Goal: Transaction & Acquisition: Purchase product/service

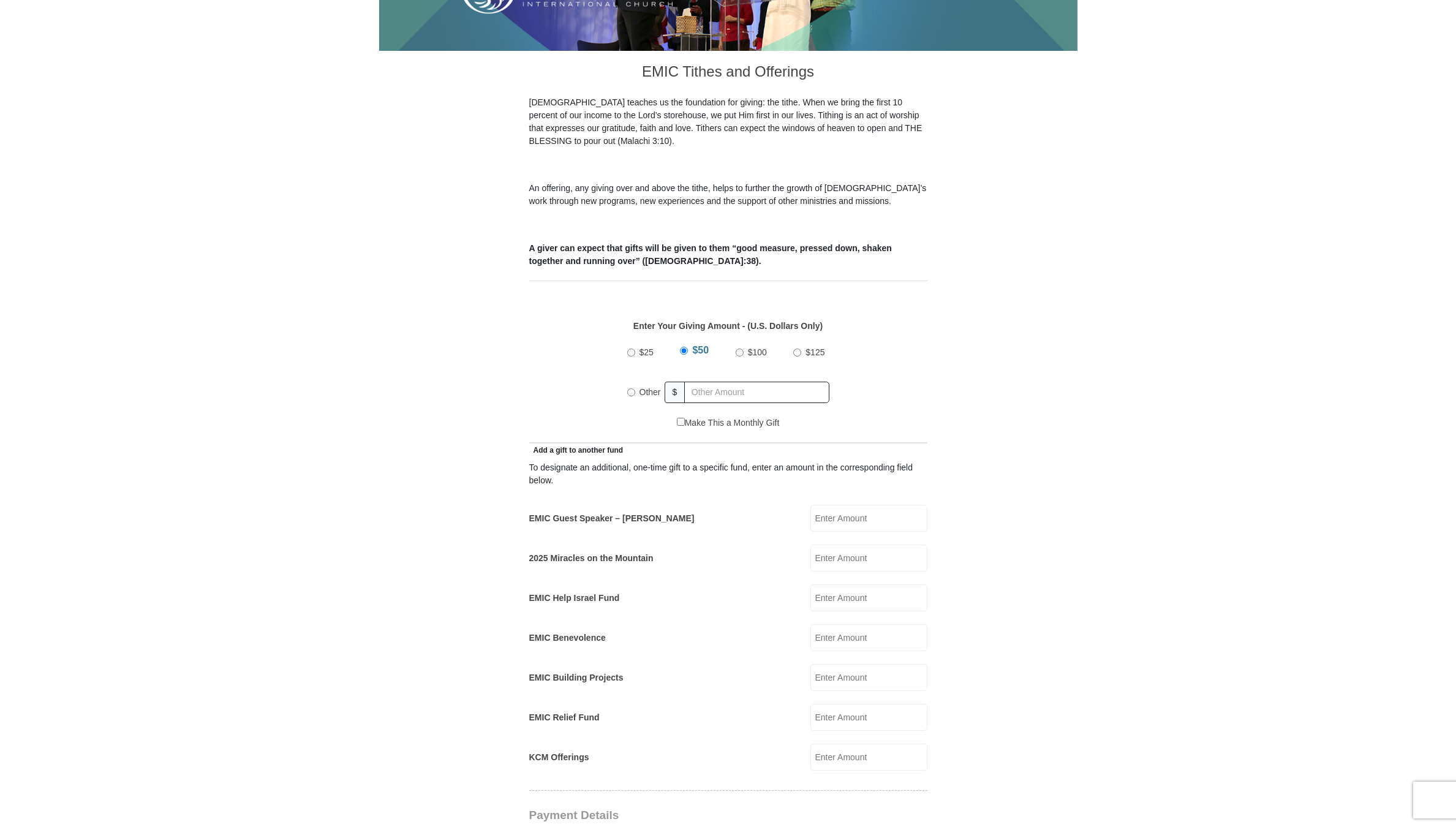
scroll to position [367, 0]
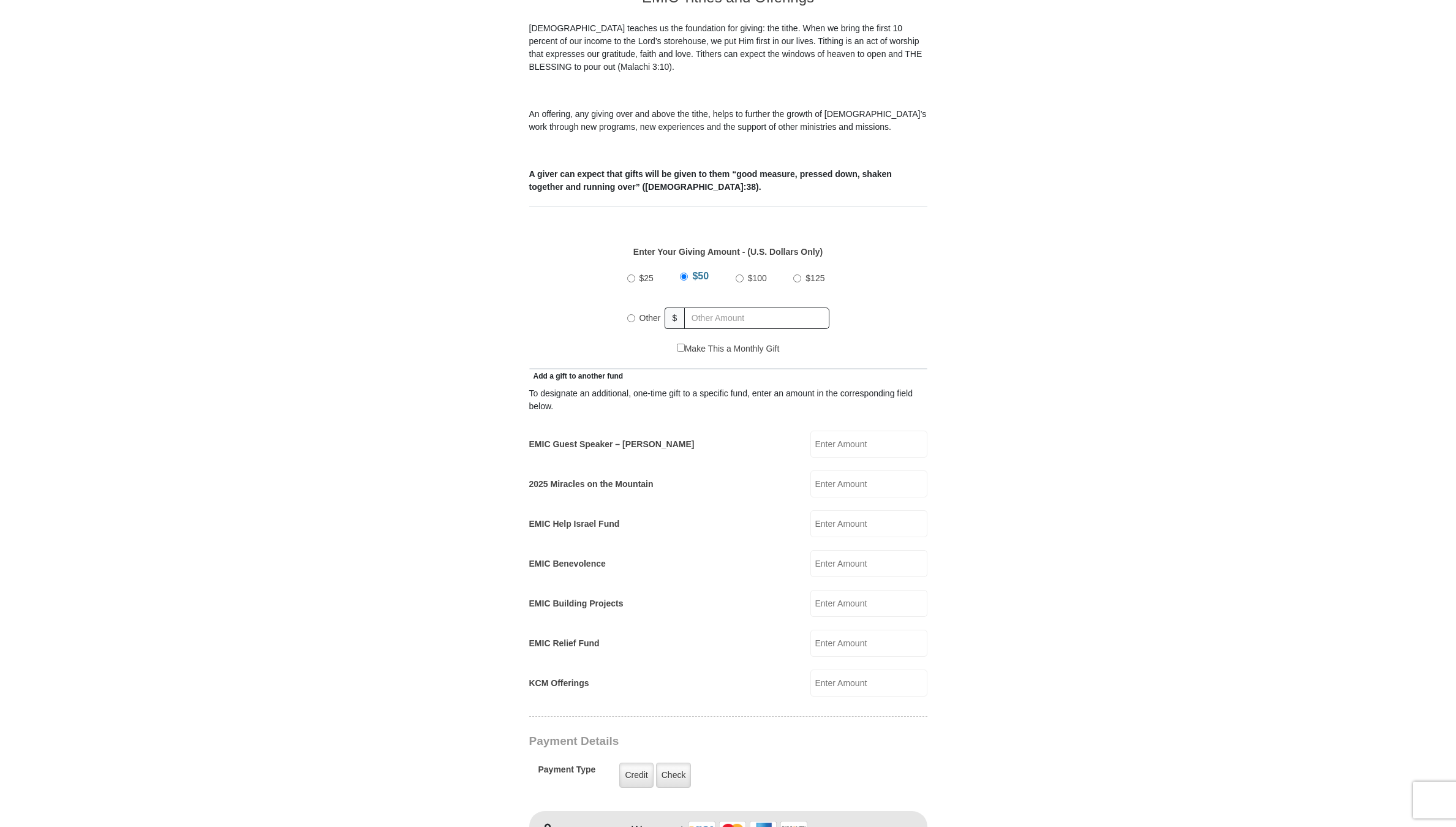
click at [849, 432] on input "EMIC Guest Speaker – Billy Burke" at bounding box center [868, 444] width 117 height 27
type input "200"
click at [844, 512] on input "EMIC Help Israel Fund" at bounding box center [868, 523] width 117 height 27
type input "400"
click at [837, 471] on input "2025 Miracles on the Mountain" at bounding box center [868, 484] width 117 height 27
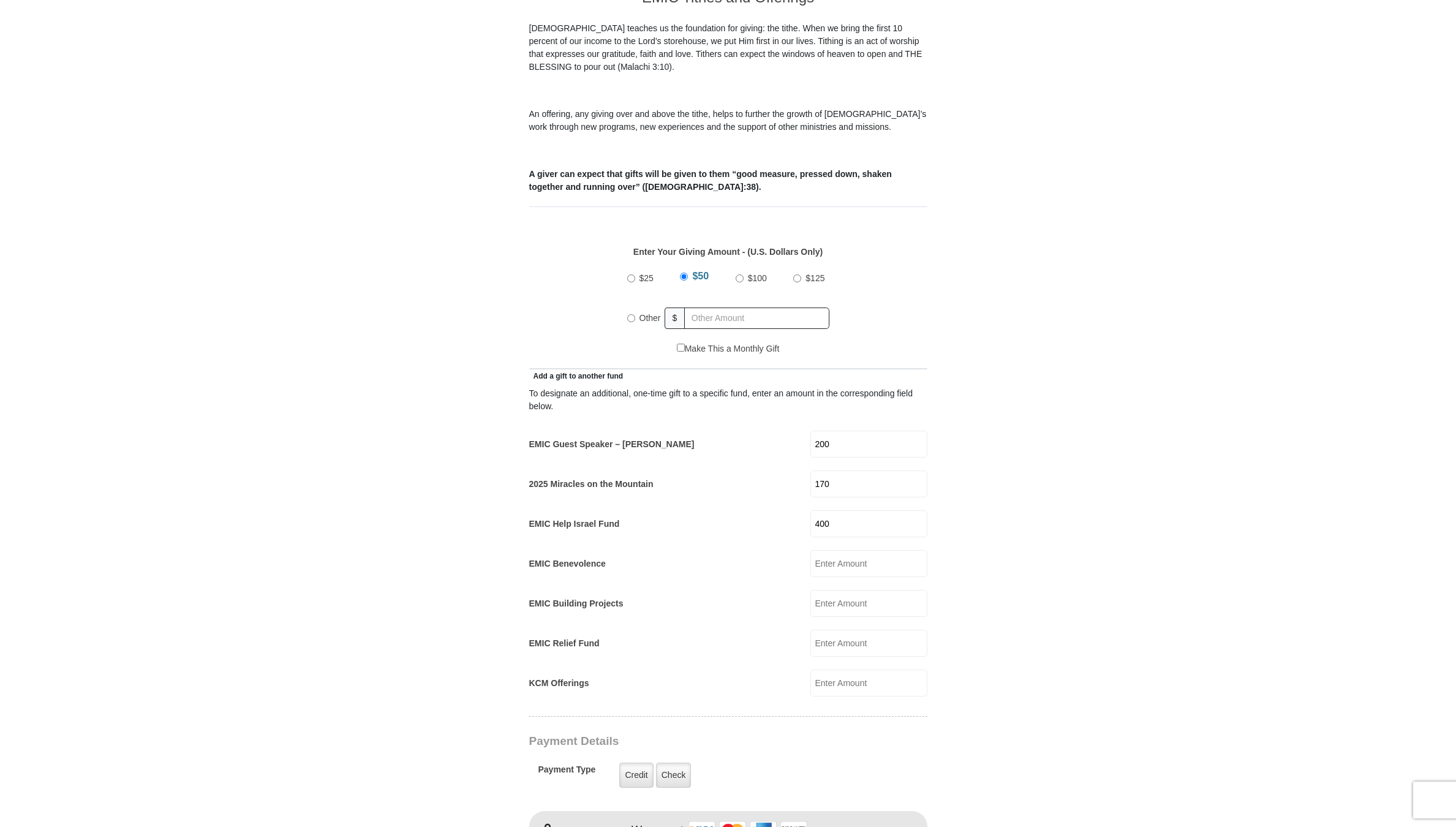
type input "170"
click at [986, 480] on form "Eagle Mountain International Church Online Giving Because of gifts like yours, …" at bounding box center [728, 647] width 699 height 1932
click at [631, 274] on input "$25" at bounding box center [631, 278] width 8 height 8
radio input "true"
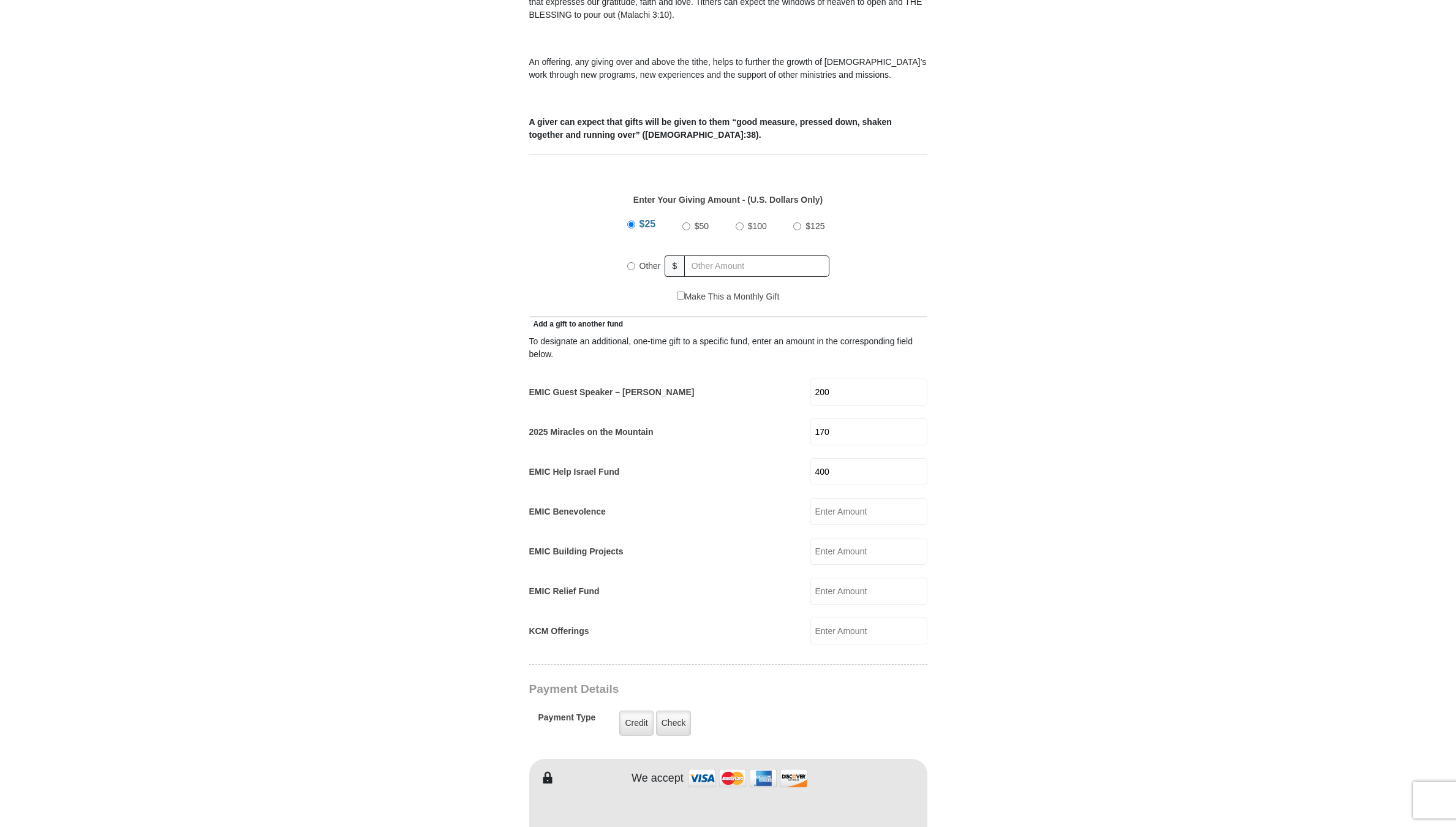
scroll to position [429, 0]
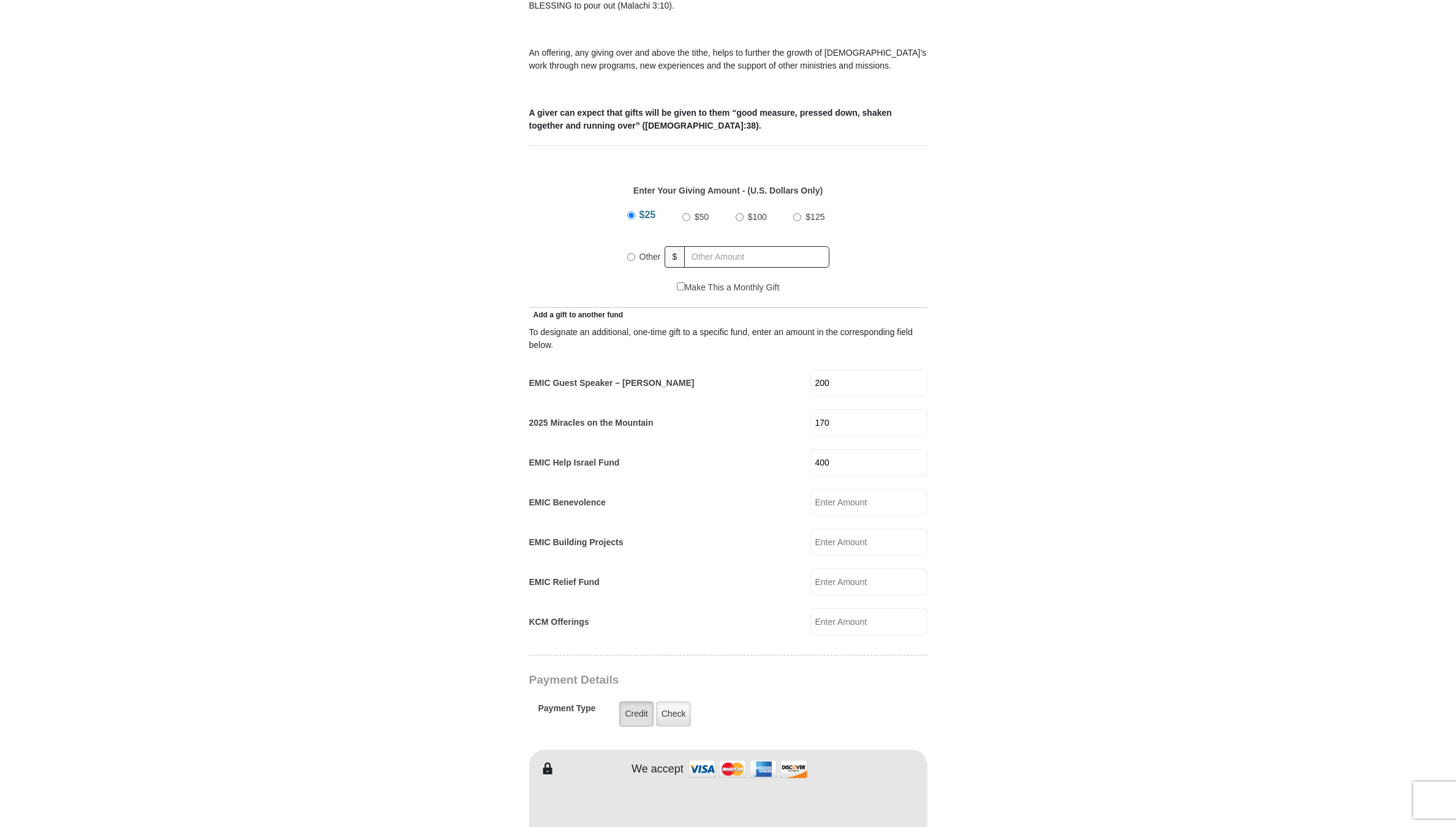
click at [636, 701] on label "Credit" at bounding box center [636, 714] width 34 height 25
click at [0, 0] on input "Credit" at bounding box center [0, 0] width 0 height 0
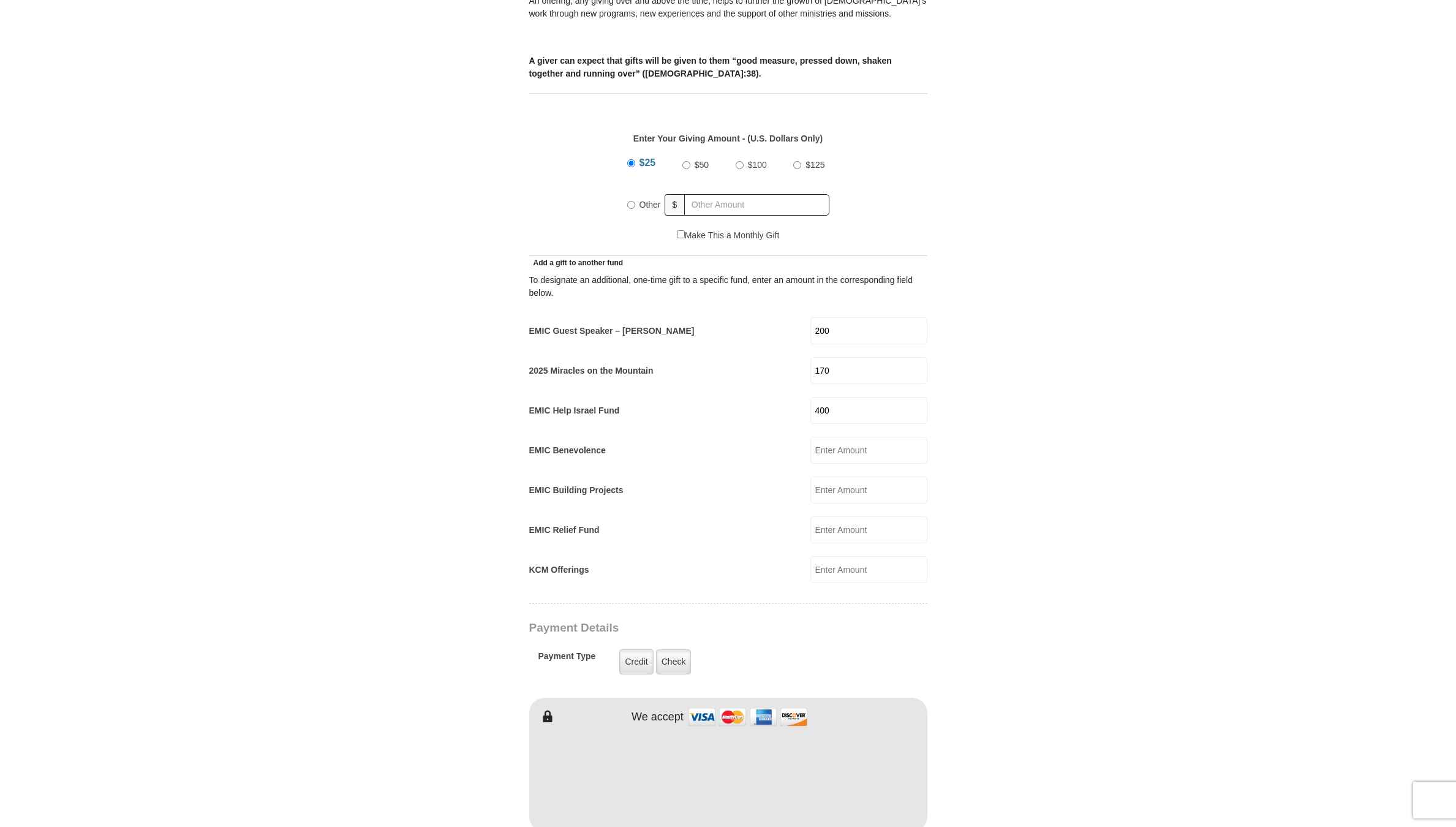
scroll to position [490, 0]
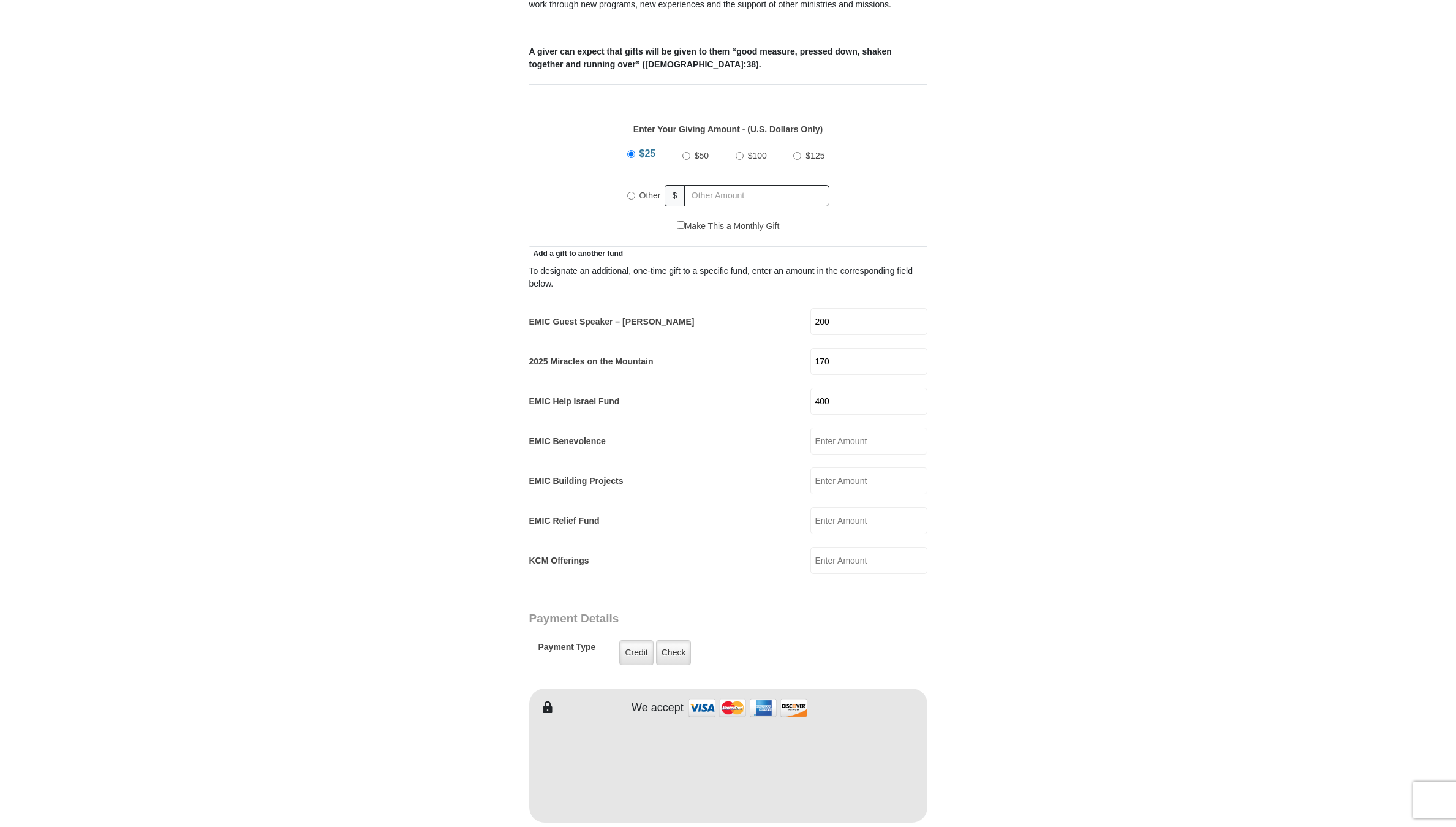
click at [1008, 663] on form "Eagle Mountain International Church Online Giving Because of gifts like yours, …" at bounding box center [728, 524] width 699 height 1932
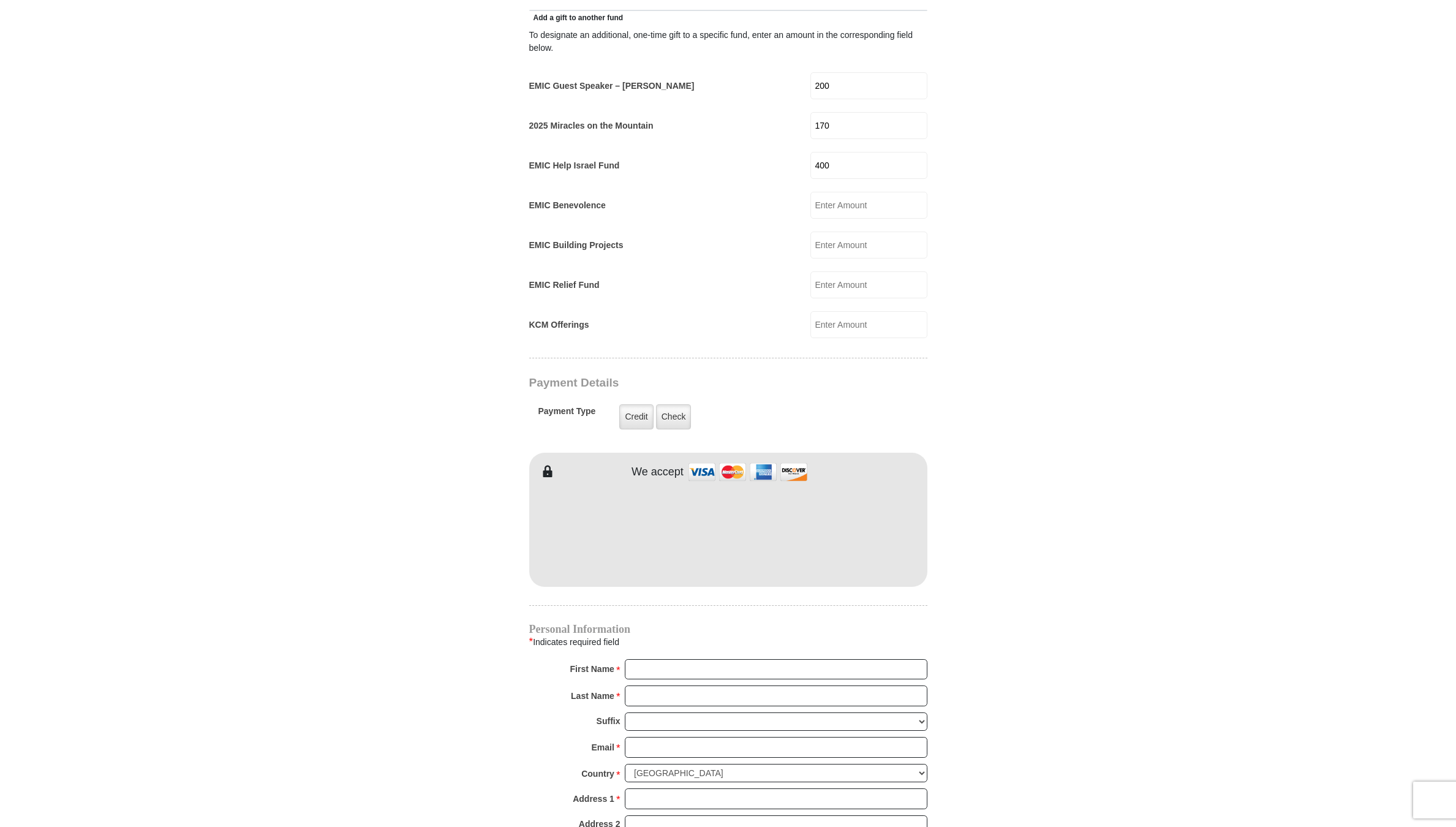
scroll to position [735, 0]
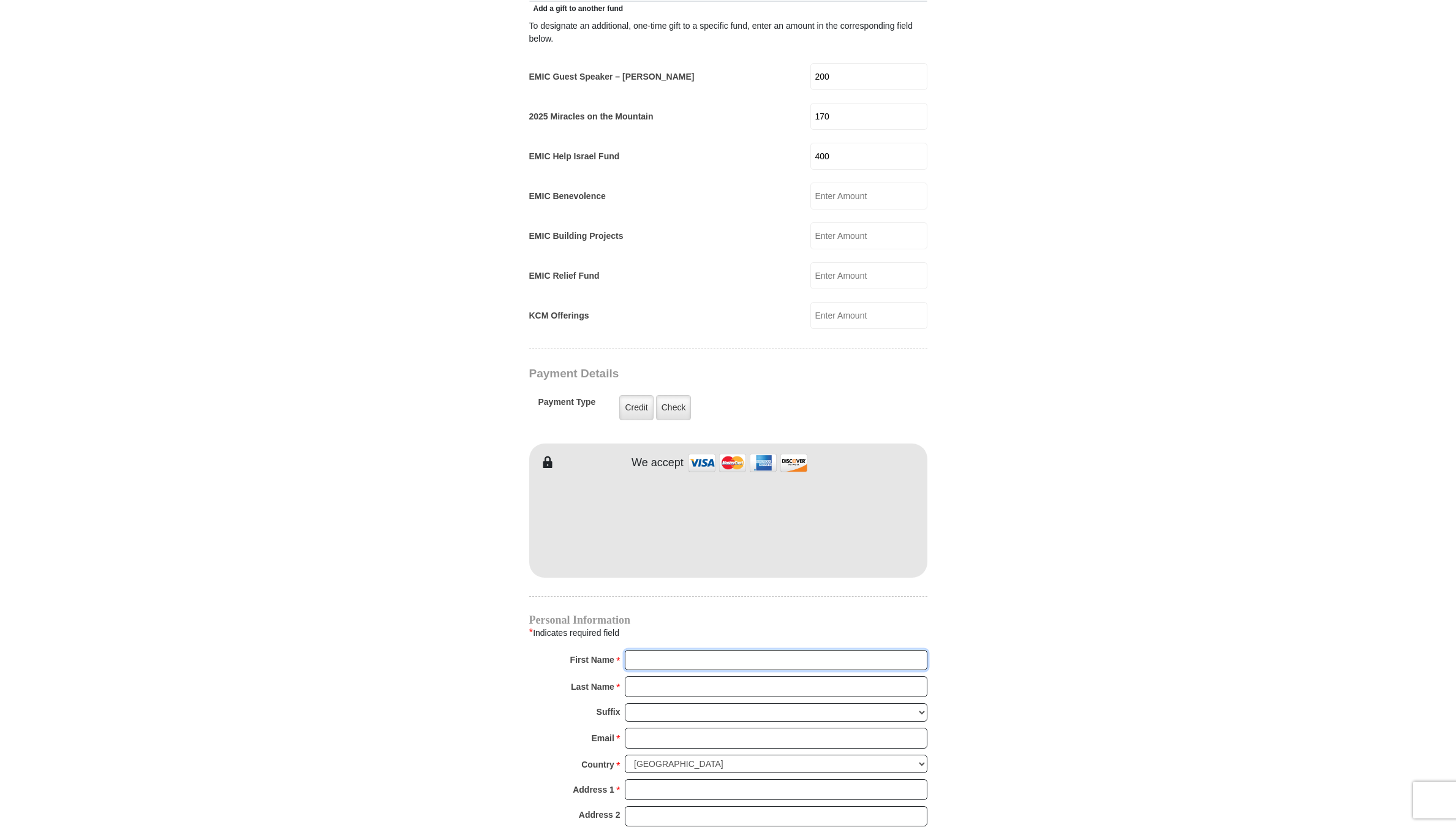
click at [677, 649] on input "First Name *" at bounding box center [775, 659] width 303 height 21
type input "Vivian"
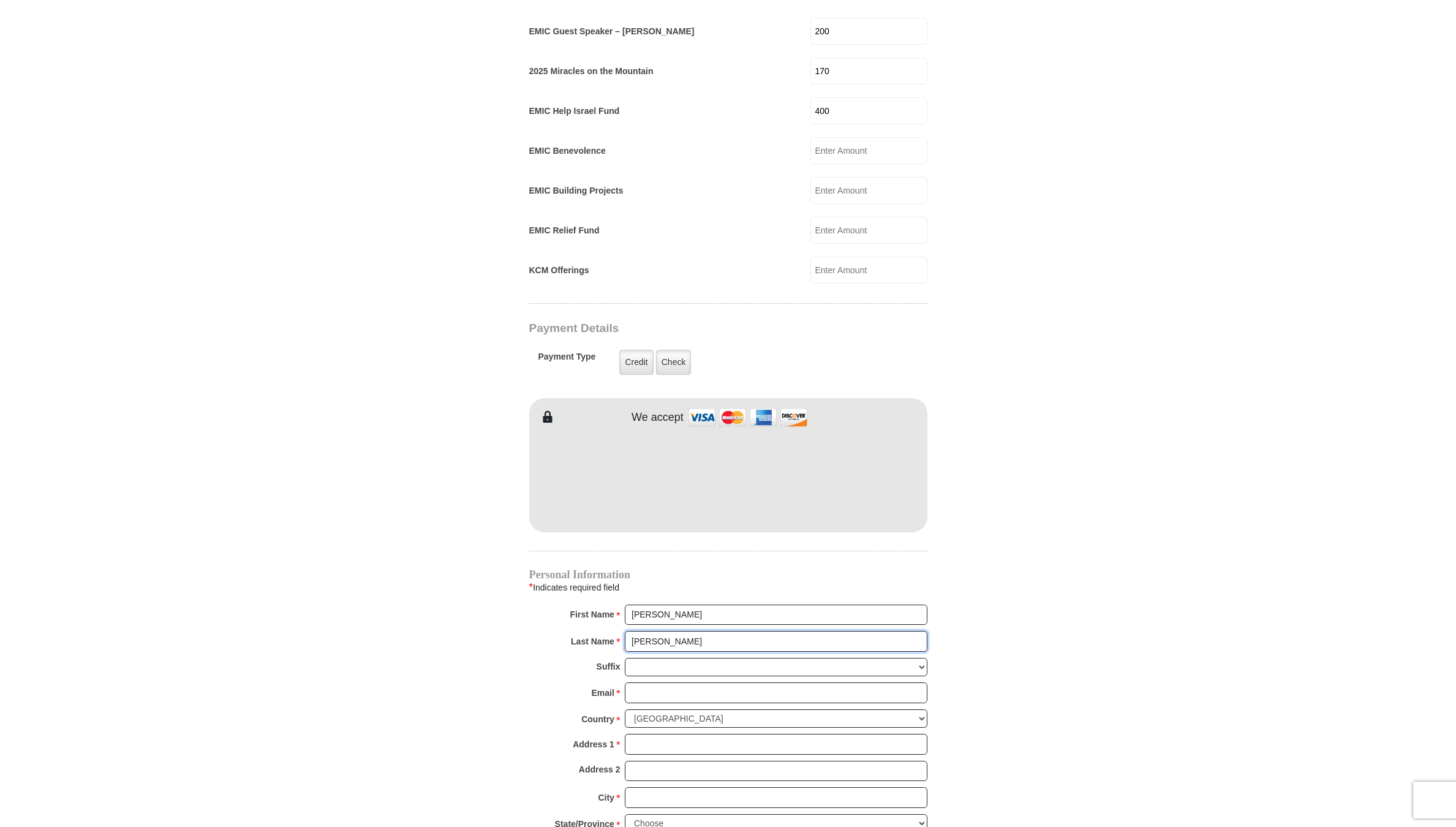
scroll to position [796, 0]
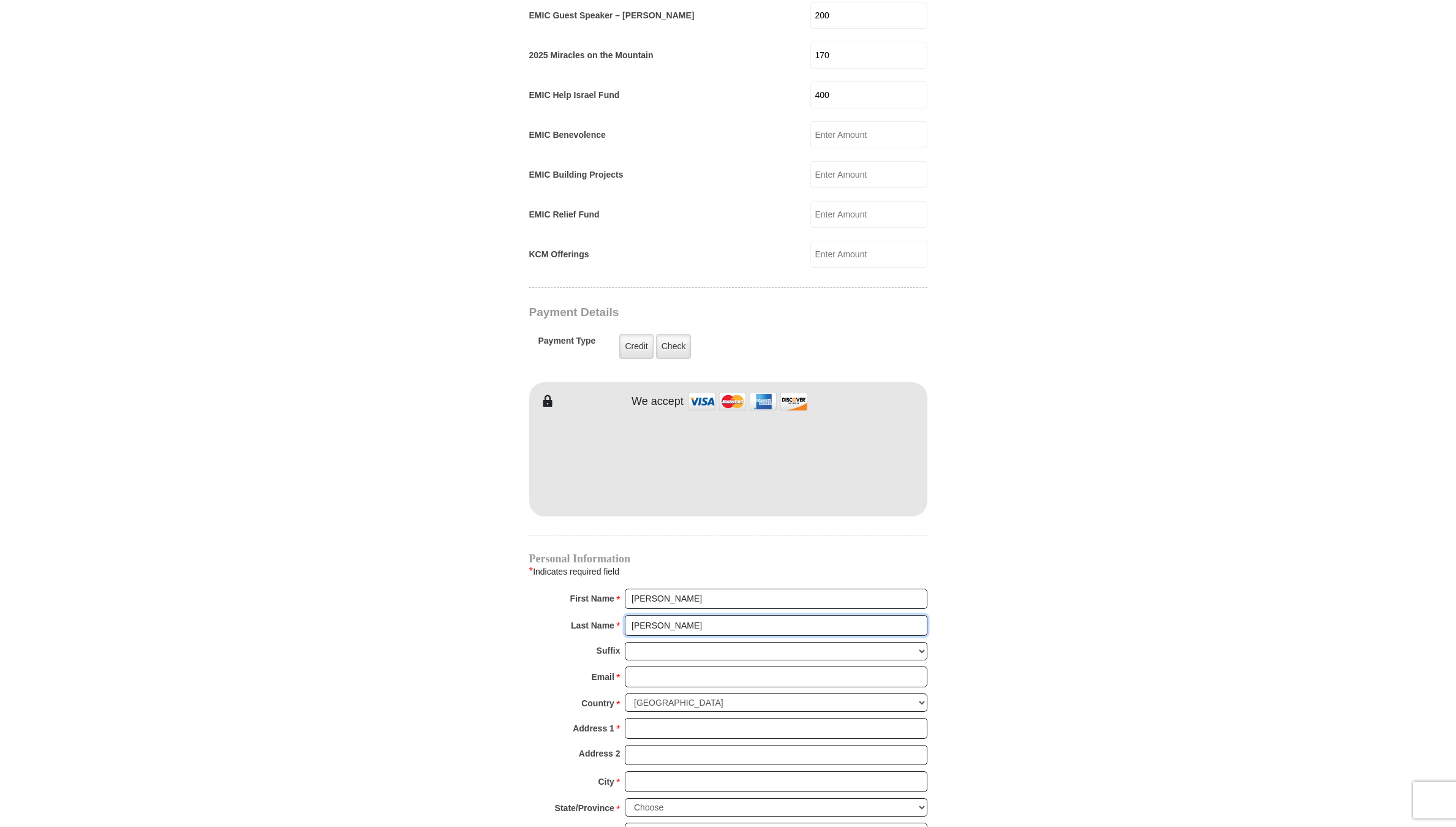
type input "Maass"
click at [640, 666] on input "Email *" at bounding box center [775, 676] width 303 height 21
type input "vivianmaass@gmail.com"
click at [679, 718] on input "Address 1 *" at bounding box center [775, 728] width 303 height 21
type input "7090 Davenport Ln"
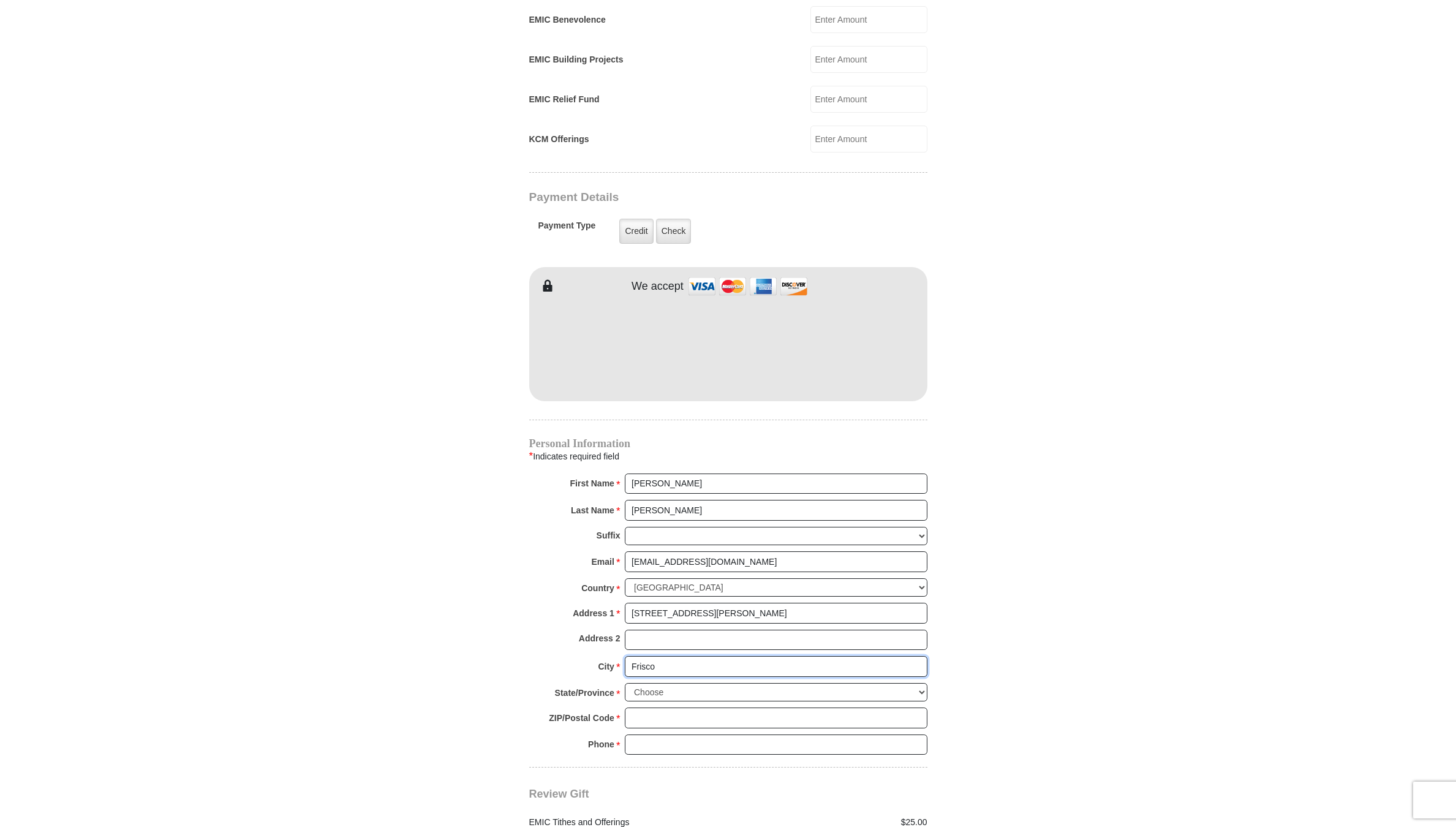
scroll to position [918, 0]
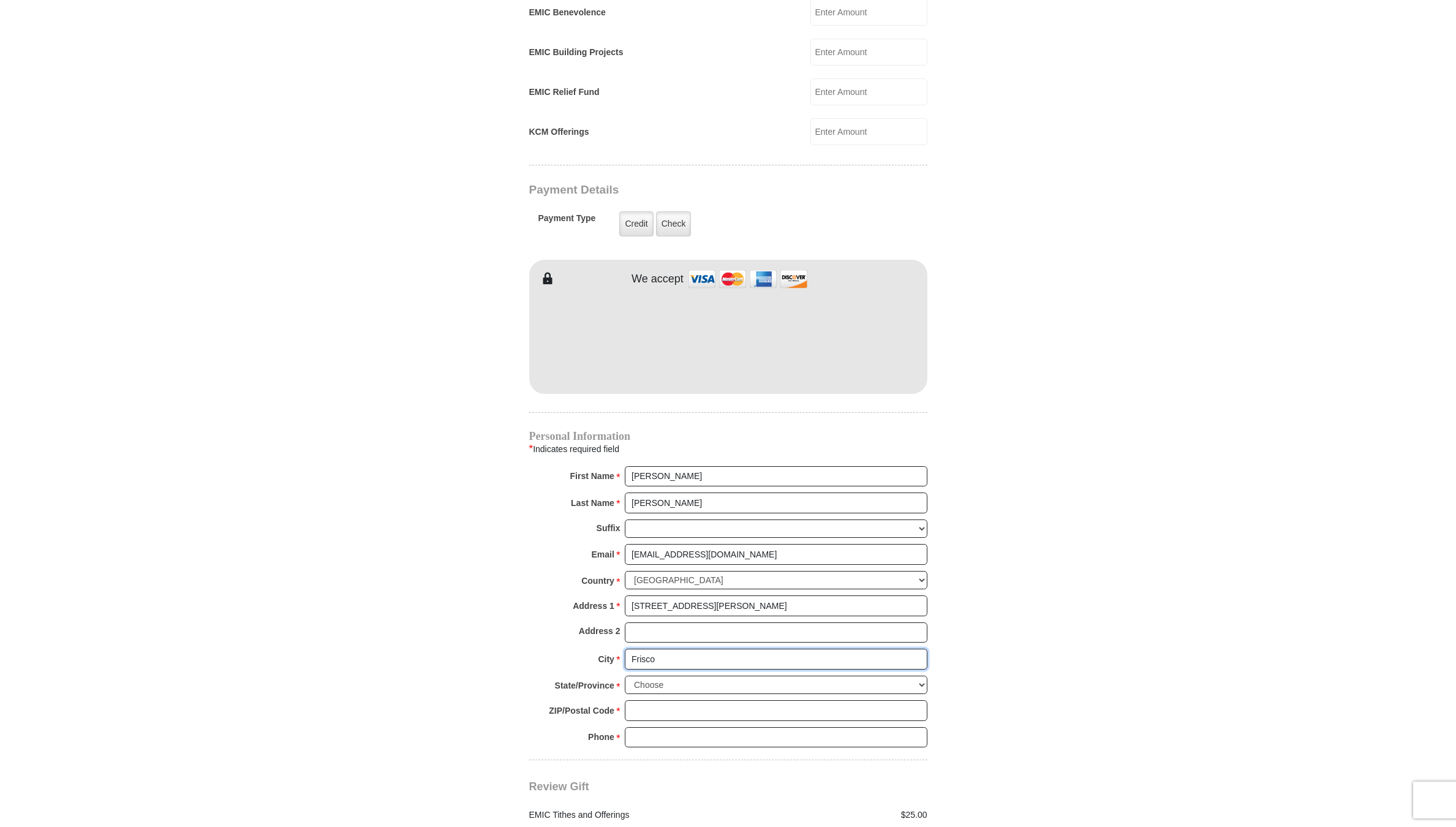
type input "Frisco"
click at [664, 675] on select "Choose Alabama Alaska American Samoa Arizona Arkansas Armed Forces Americas Arm…" at bounding box center [775, 684] width 303 height 19
select select "TX"
click at [624, 675] on select "Choose Alabama Alaska American Samoa Arizona Arkansas Armed Forces Americas Arm…" at bounding box center [775, 684] width 303 height 19
click at [656, 700] on input "ZIP/Postal Code *" at bounding box center [775, 710] width 303 height 21
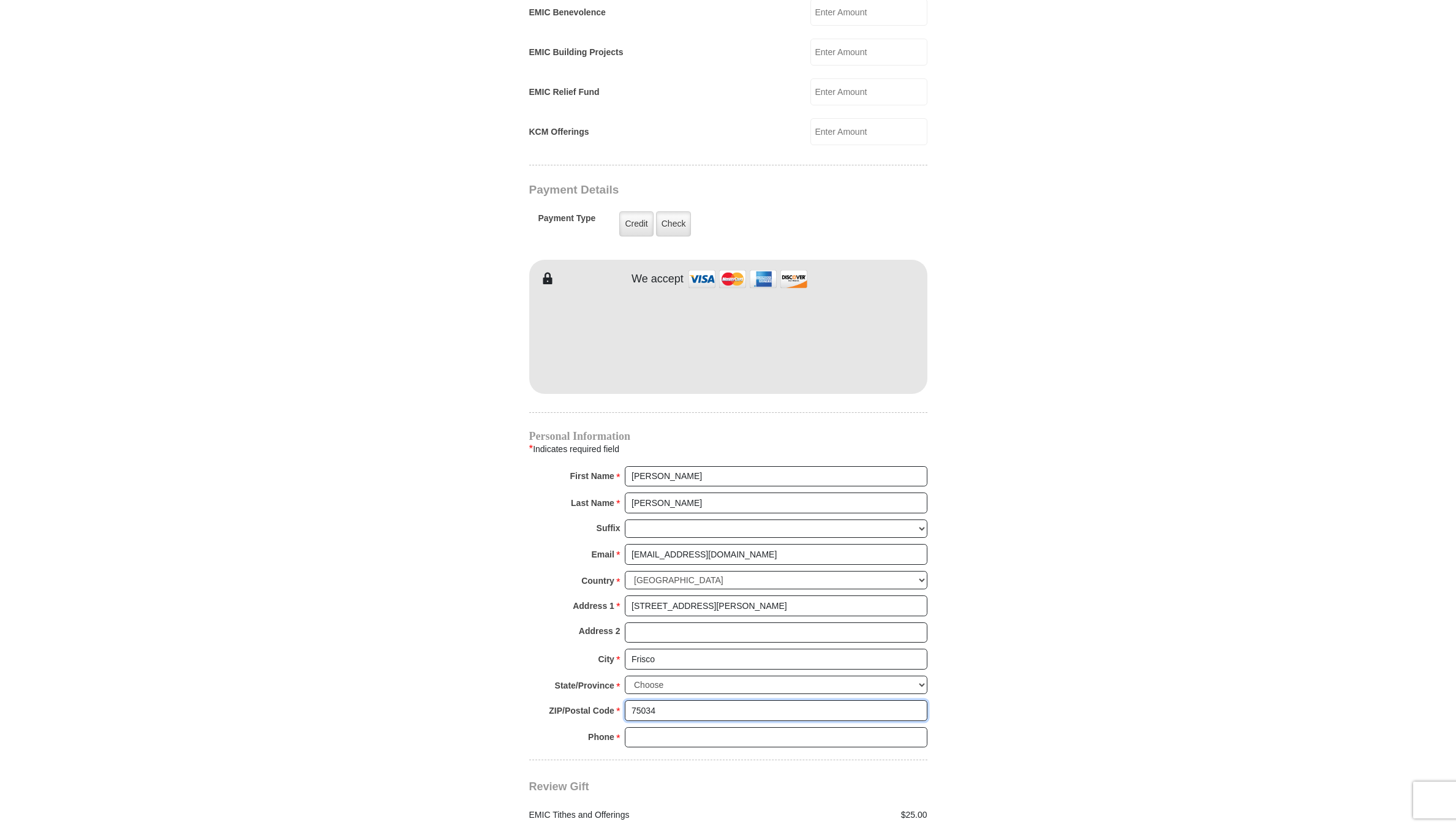
type input "75034"
click at [667, 727] on input "Phone * *" at bounding box center [775, 737] width 303 height 21
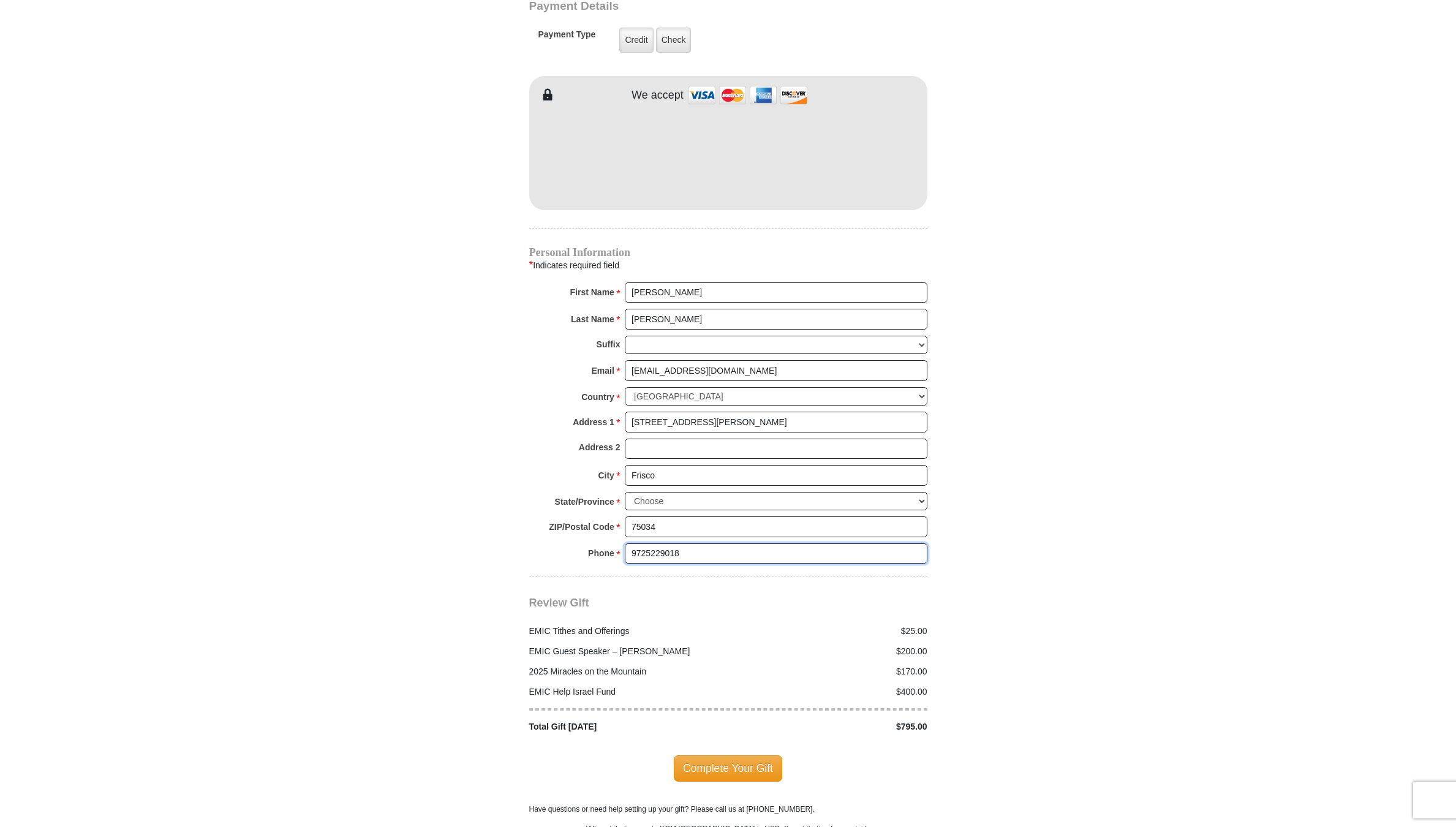
scroll to position [1286, 0]
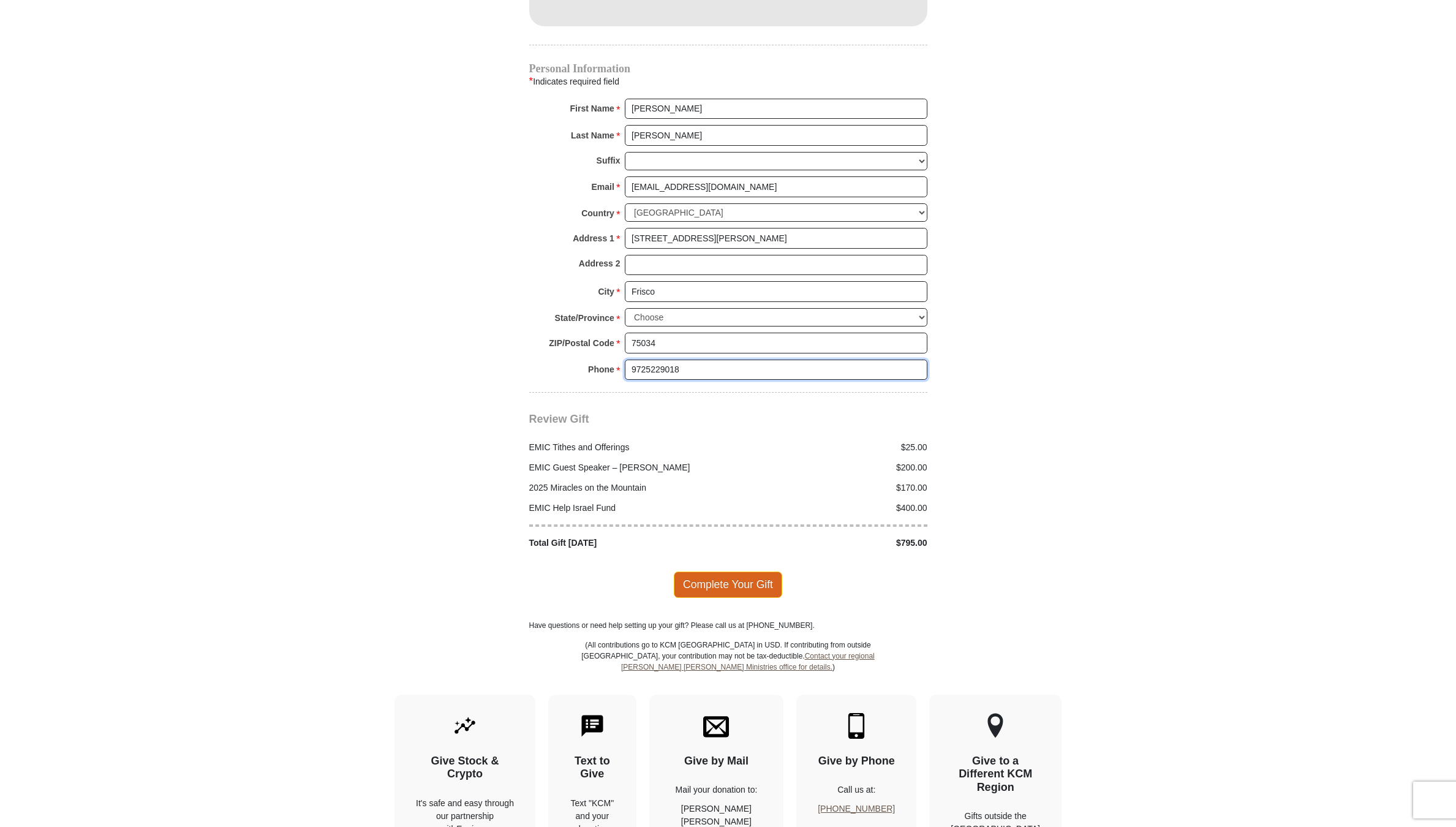
type input "9725229018"
click at [722, 572] on span "Complete Your Gift" at bounding box center [727, 584] width 108 height 26
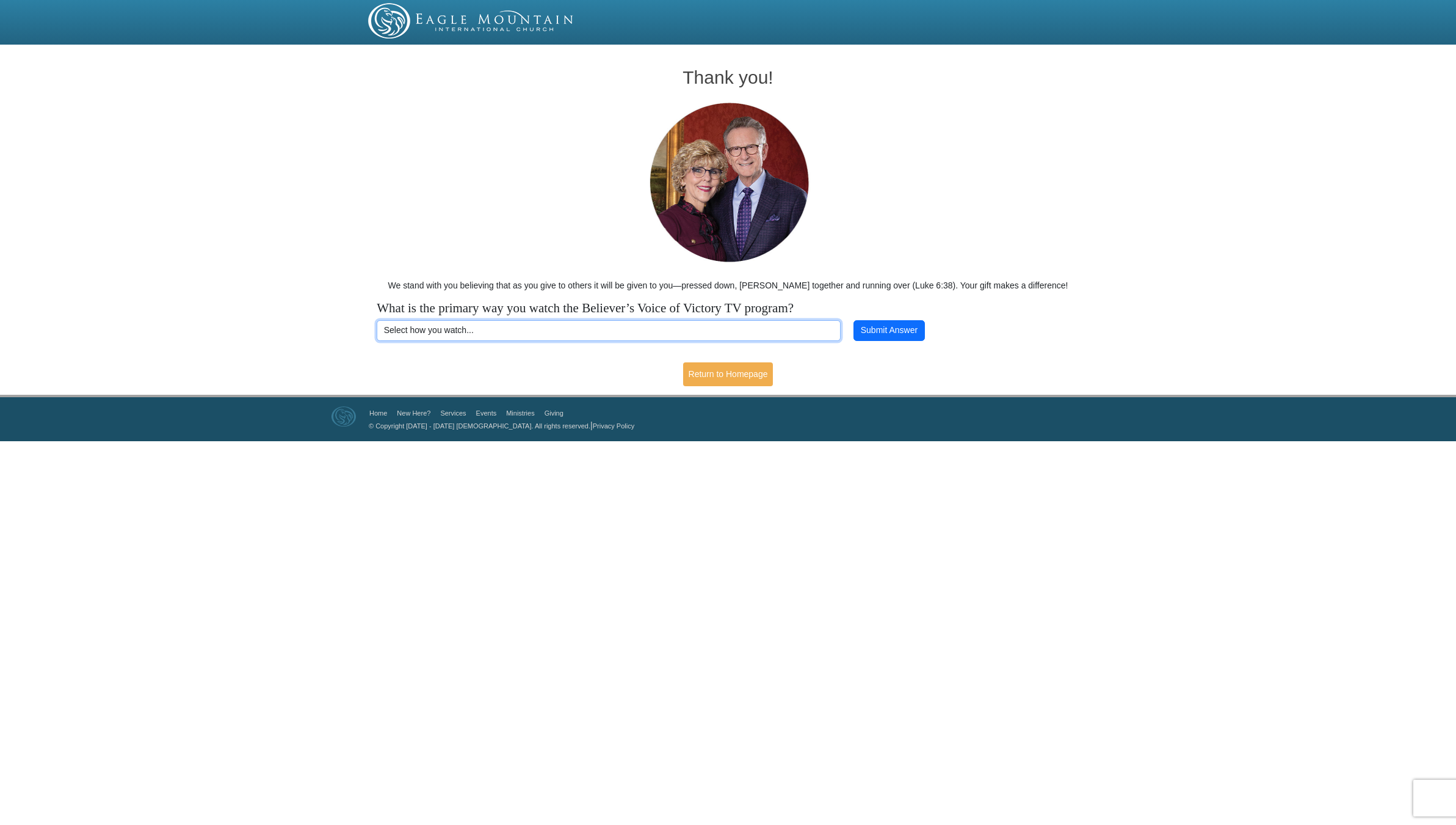
click at [503, 328] on select "Select how you watch... Daystar Morning Daystar Evening [DOMAIN_NAME] [DOMAIN_N…" at bounding box center [608, 330] width 464 height 20
select select "YOUTUBE"
click at [377, 320] on select "Select how you watch... Daystar Morning Daystar Evening [DOMAIN_NAME] [DOMAIN_N…" at bounding box center [608, 330] width 464 height 20
click at [895, 331] on button "Submit Answer" at bounding box center [890, 330] width 71 height 20
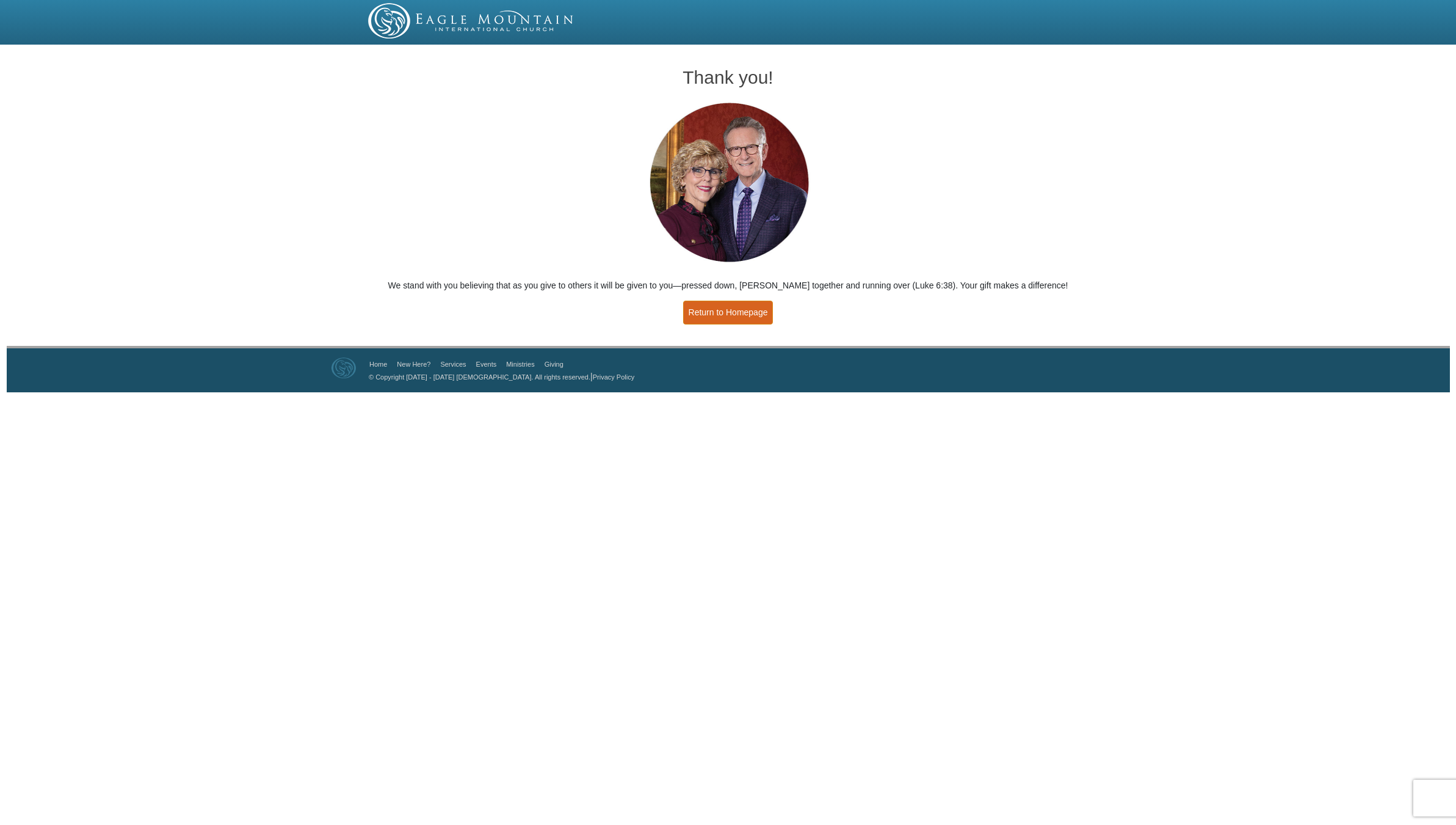
click at [729, 314] on link "Return to Homepage" at bounding box center [728, 312] width 90 height 24
